Goal: Information Seeking & Learning: Compare options

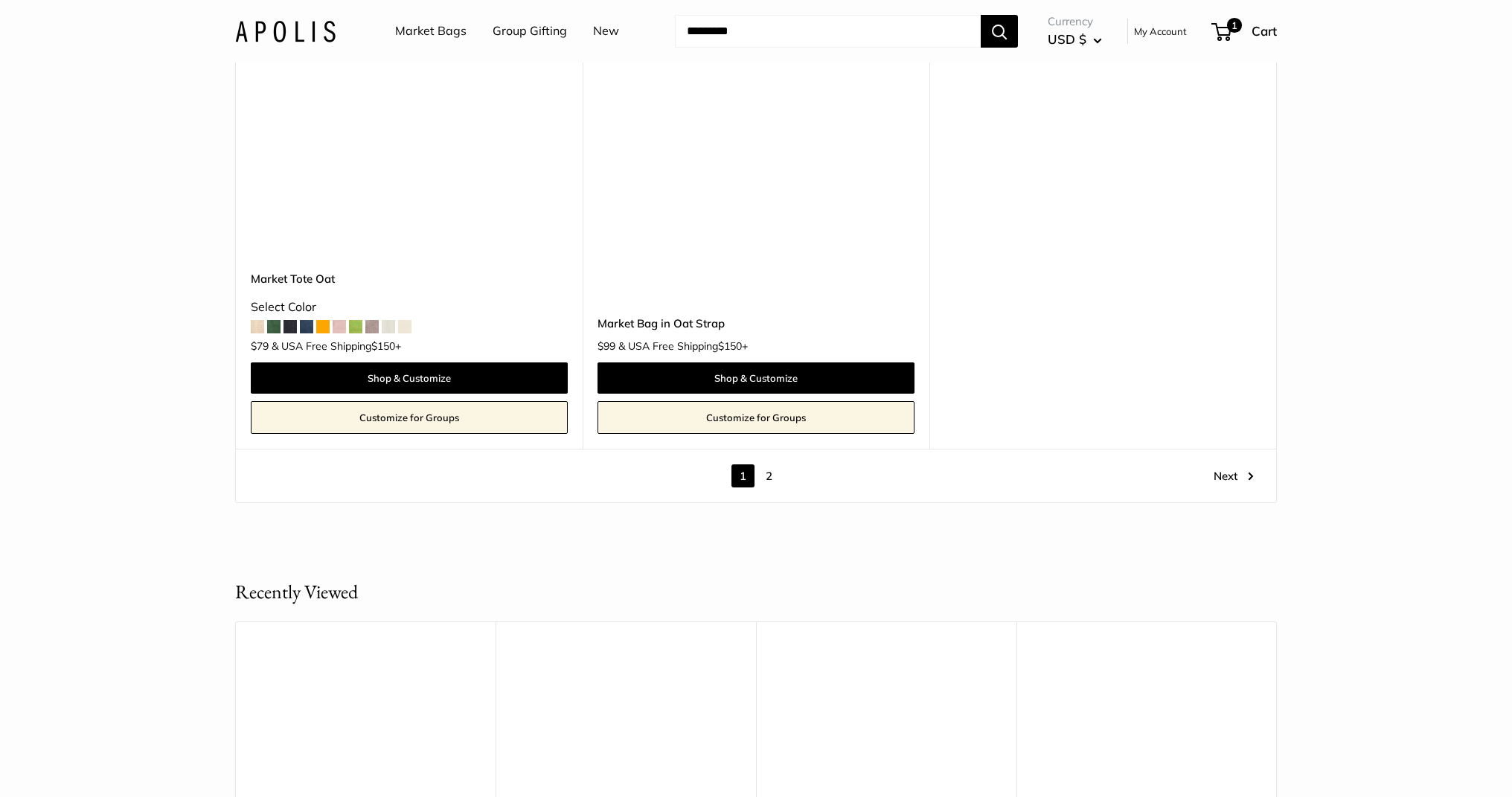
scroll to position [8510, 0]
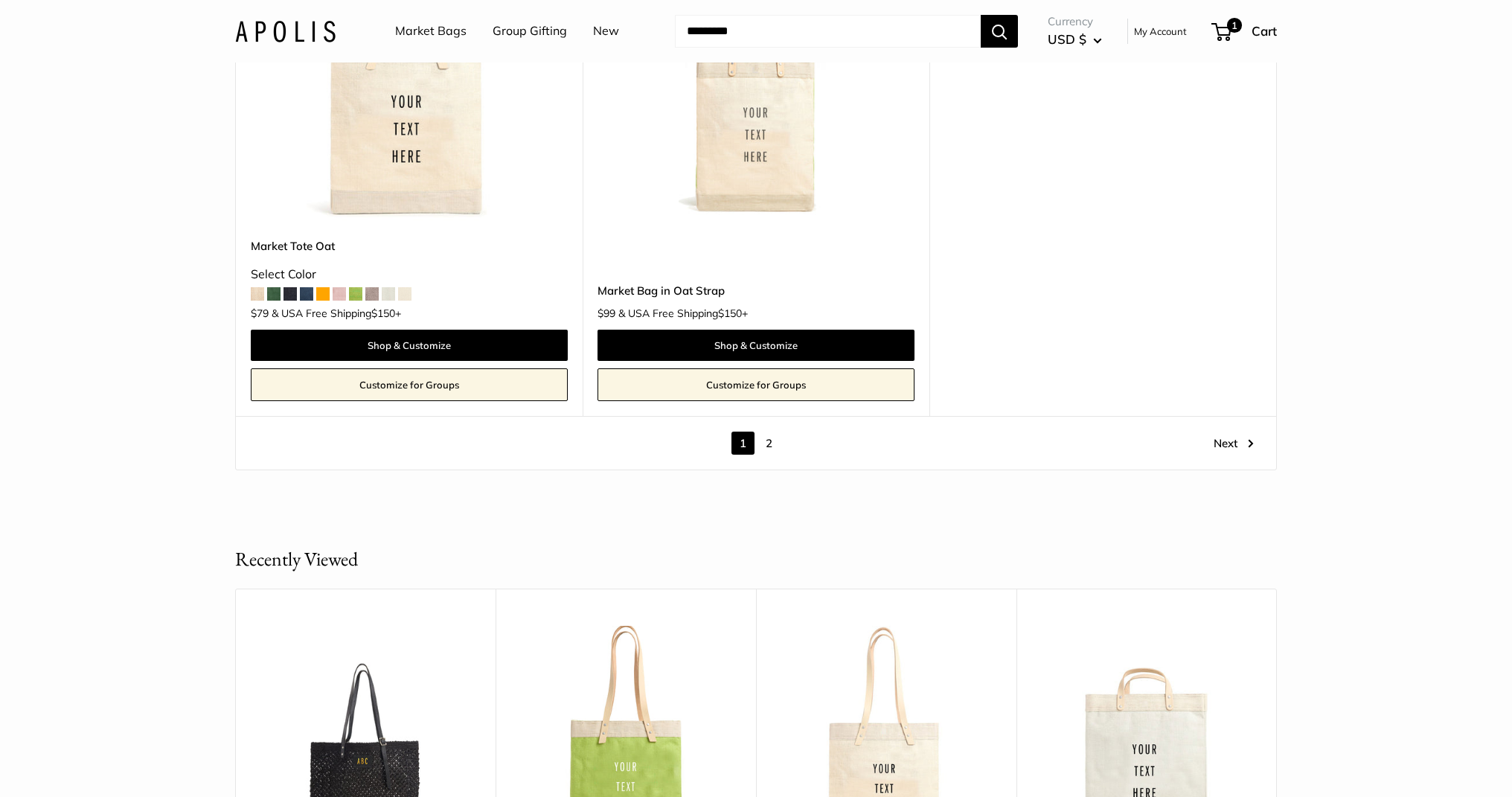
click at [770, 445] on link "2" at bounding box center [770, 443] width 23 height 23
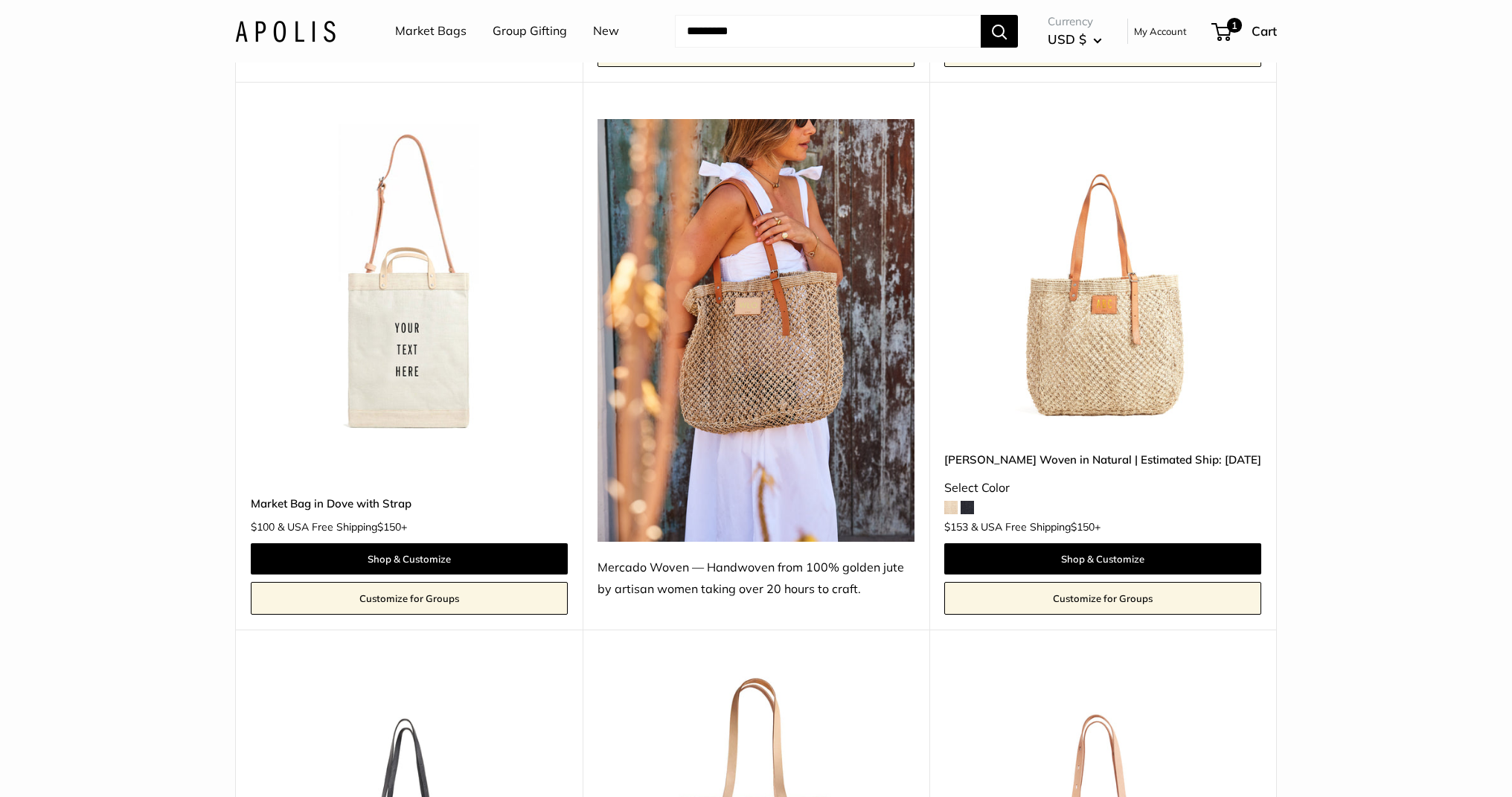
scroll to position [556, 0]
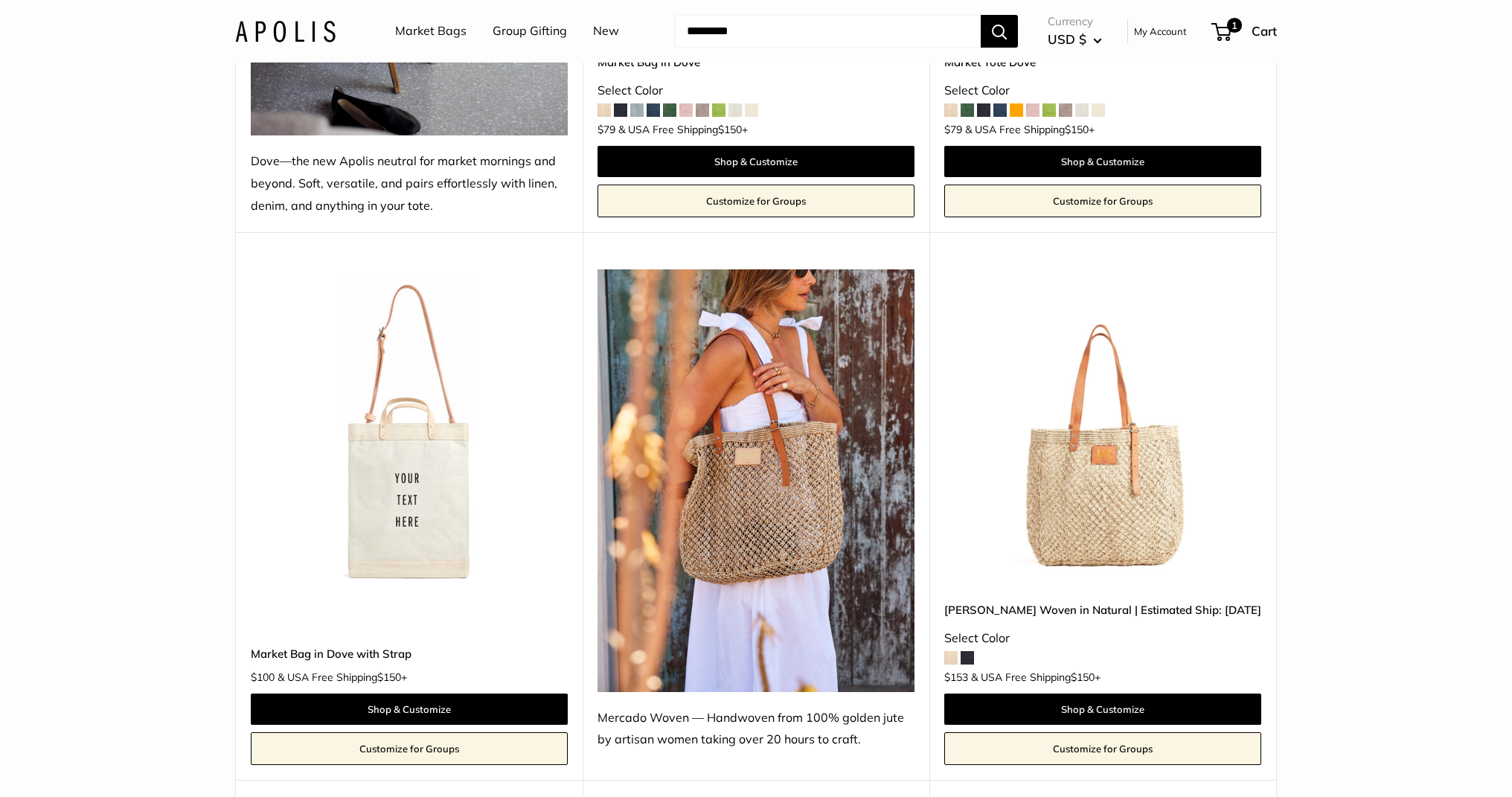
click at [0, 0] on img at bounding box center [0, 0] width 0 height 0
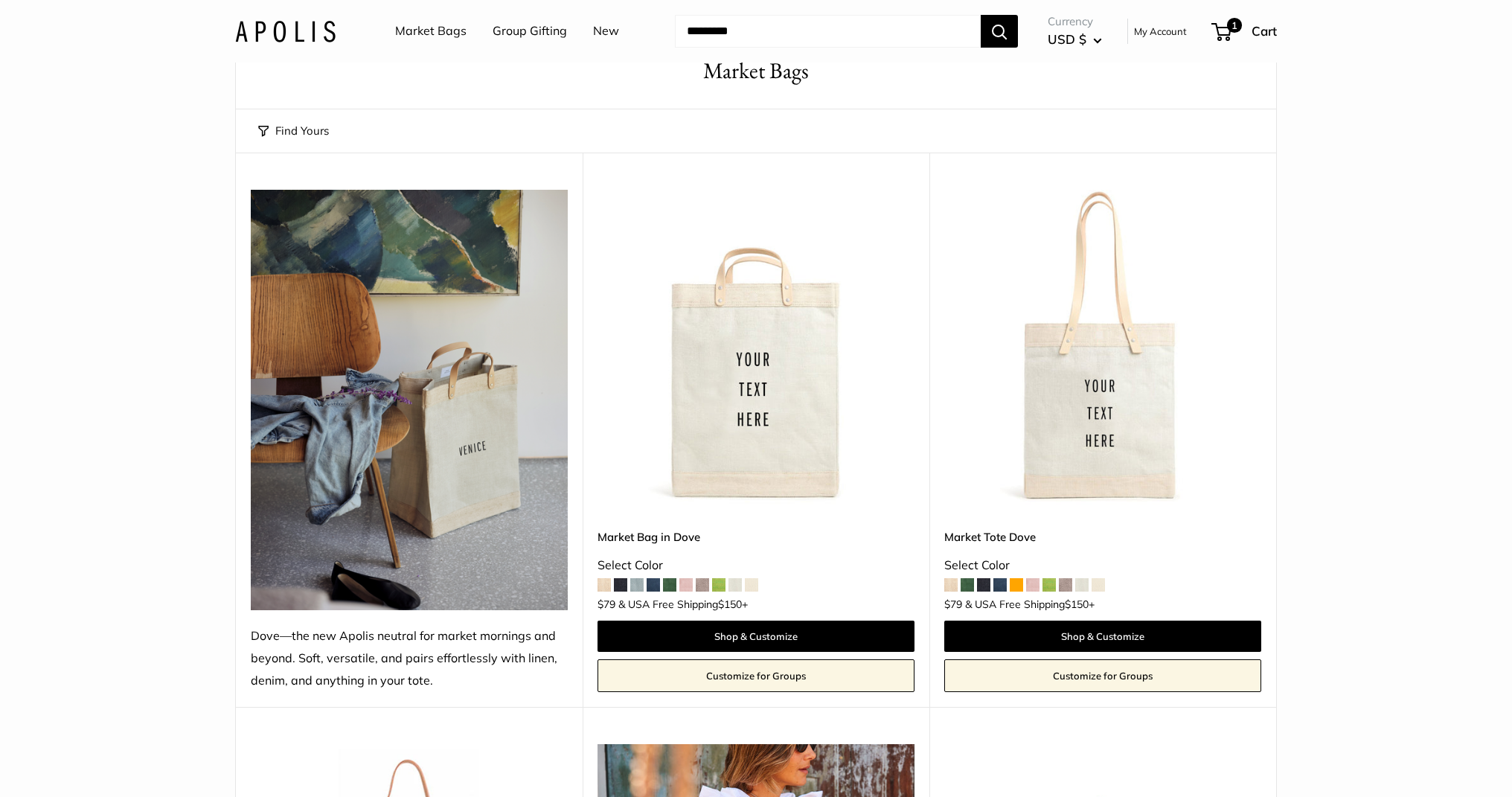
scroll to position [82, 0]
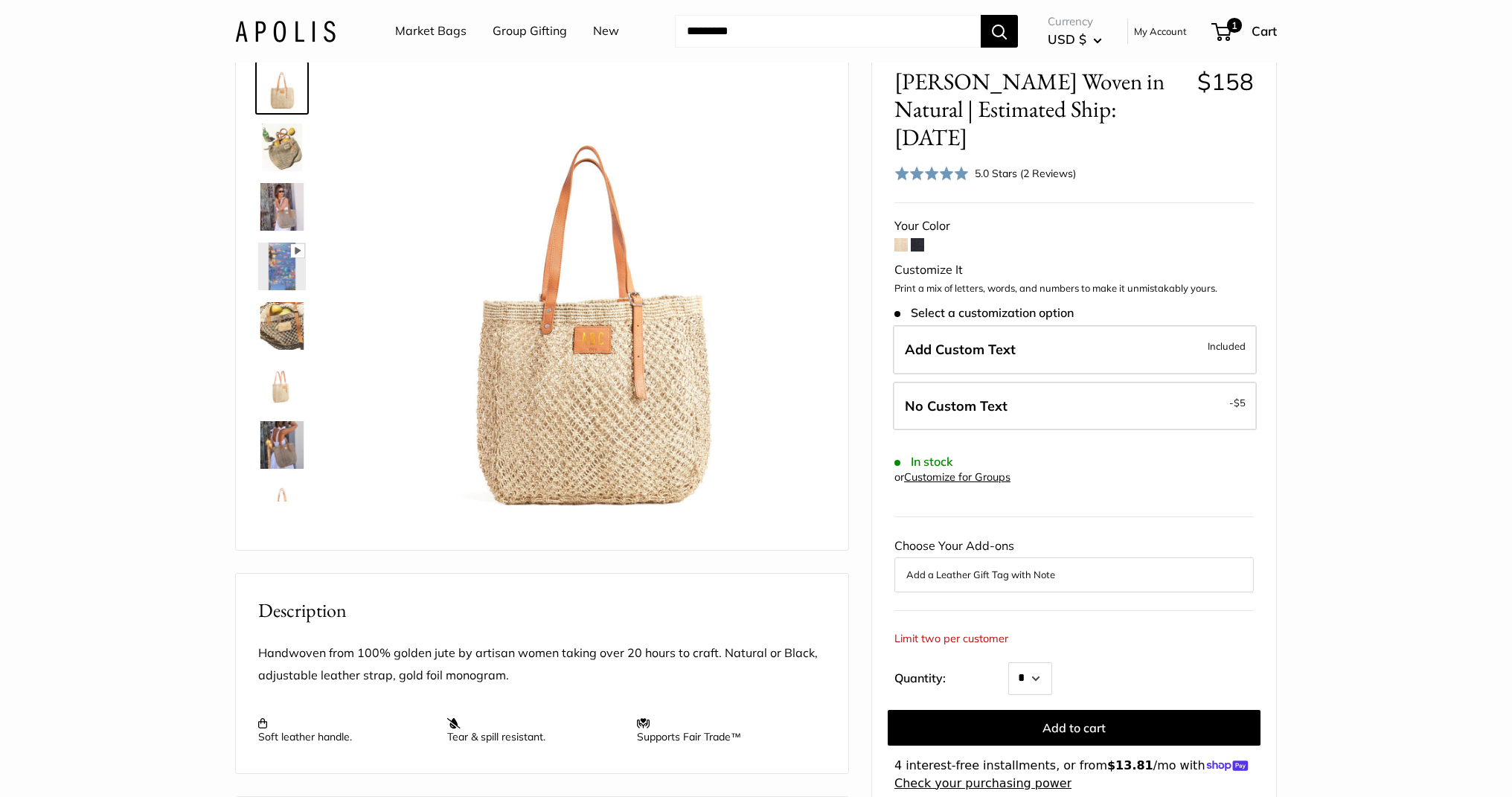
scroll to position [74, 0]
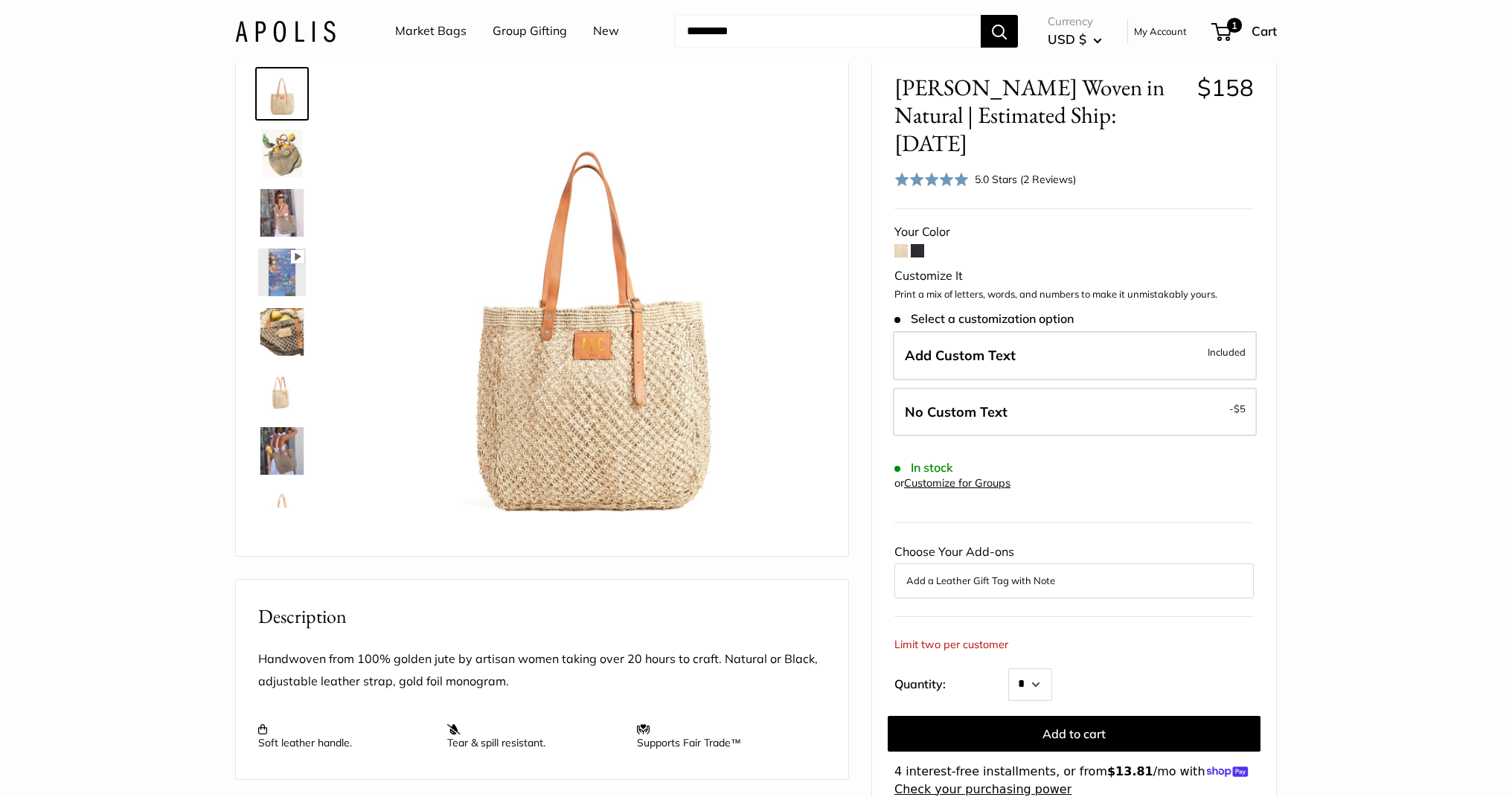
click at [915, 244] on span at bounding box center [917, 251] width 14 height 14
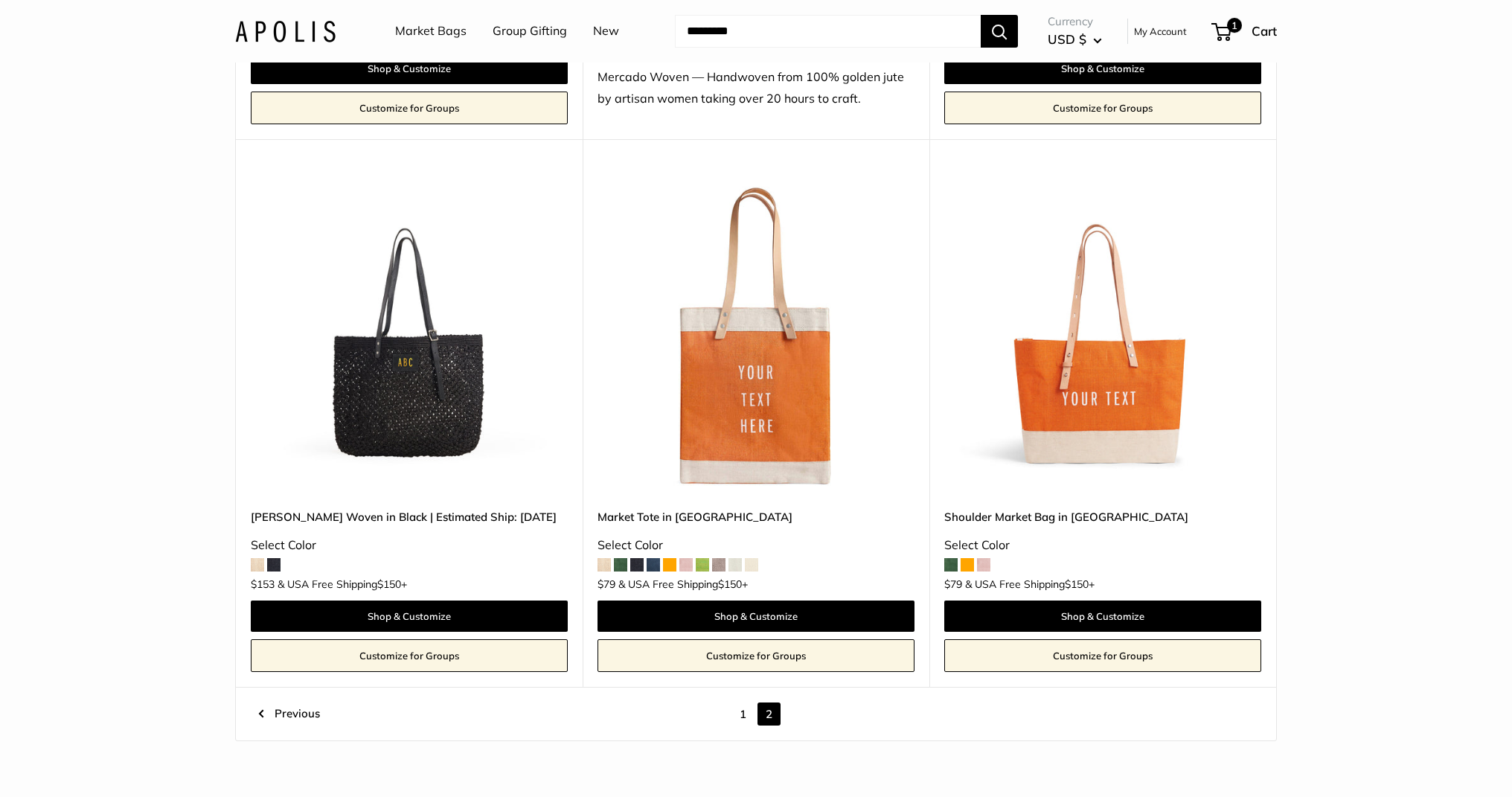
scroll to position [2317, 0]
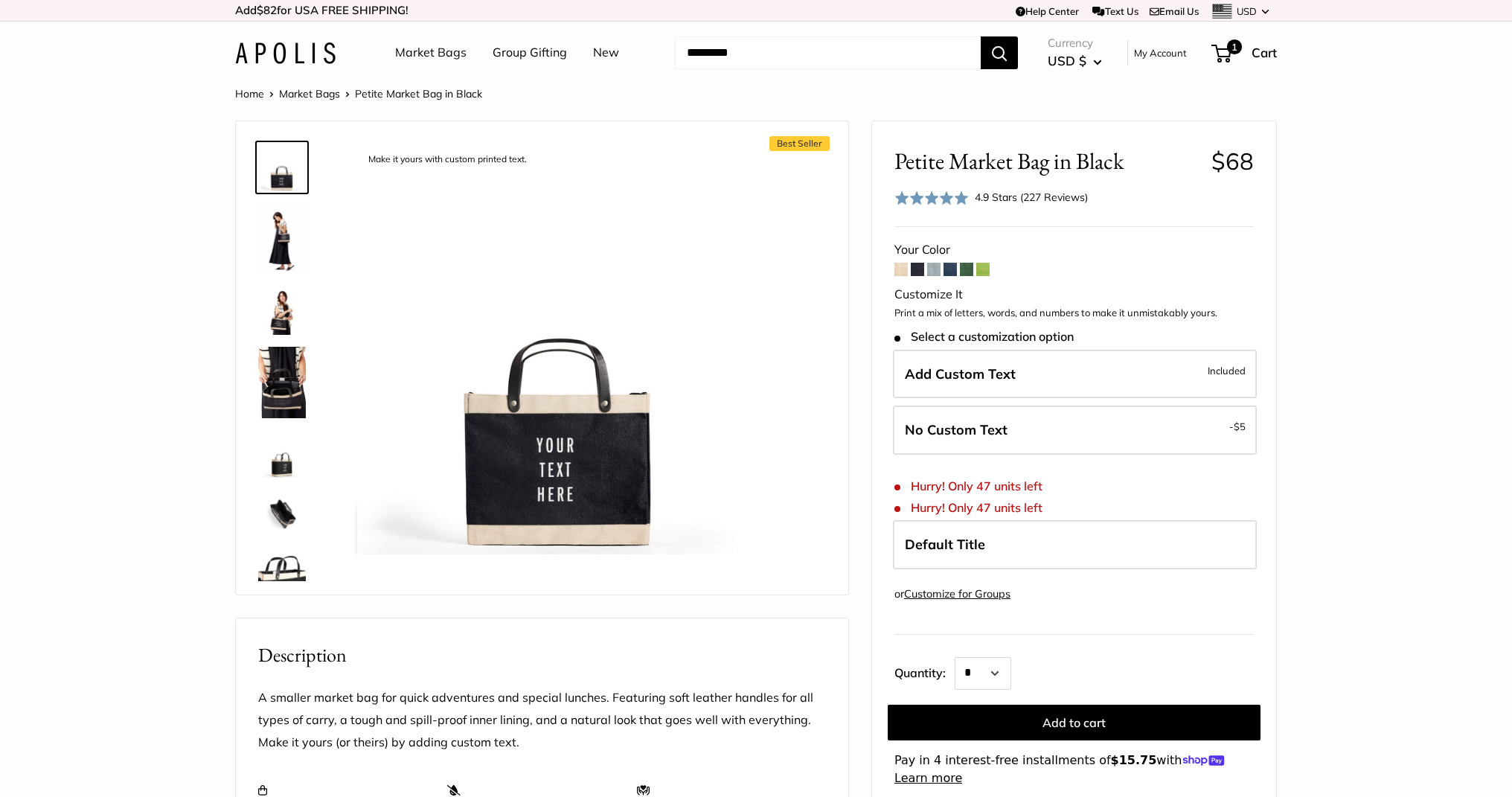
click at [283, 59] on img at bounding box center [285, 53] width 101 height 21
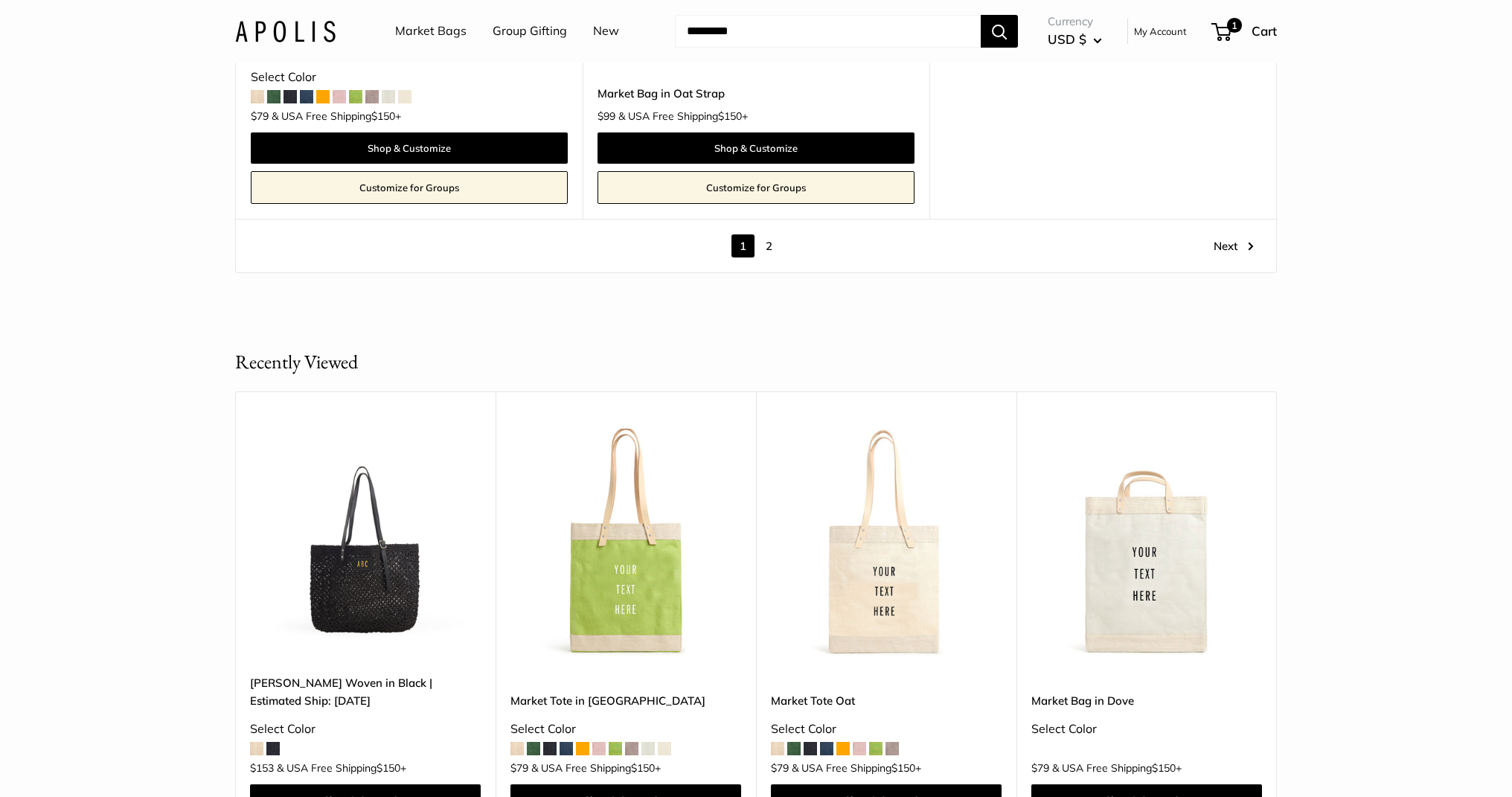
scroll to position [8706, 0]
